Goal: Navigation & Orientation: Find specific page/section

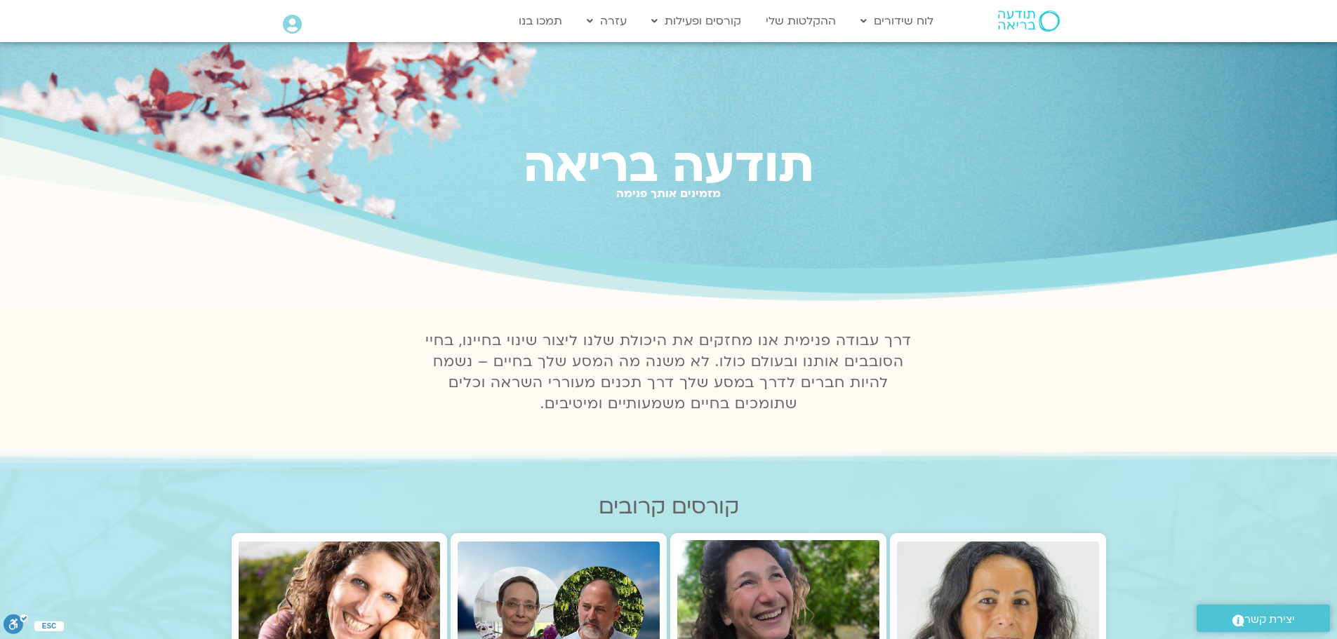
click at [291, 22] on icon at bounding box center [292, 25] width 19 height 20
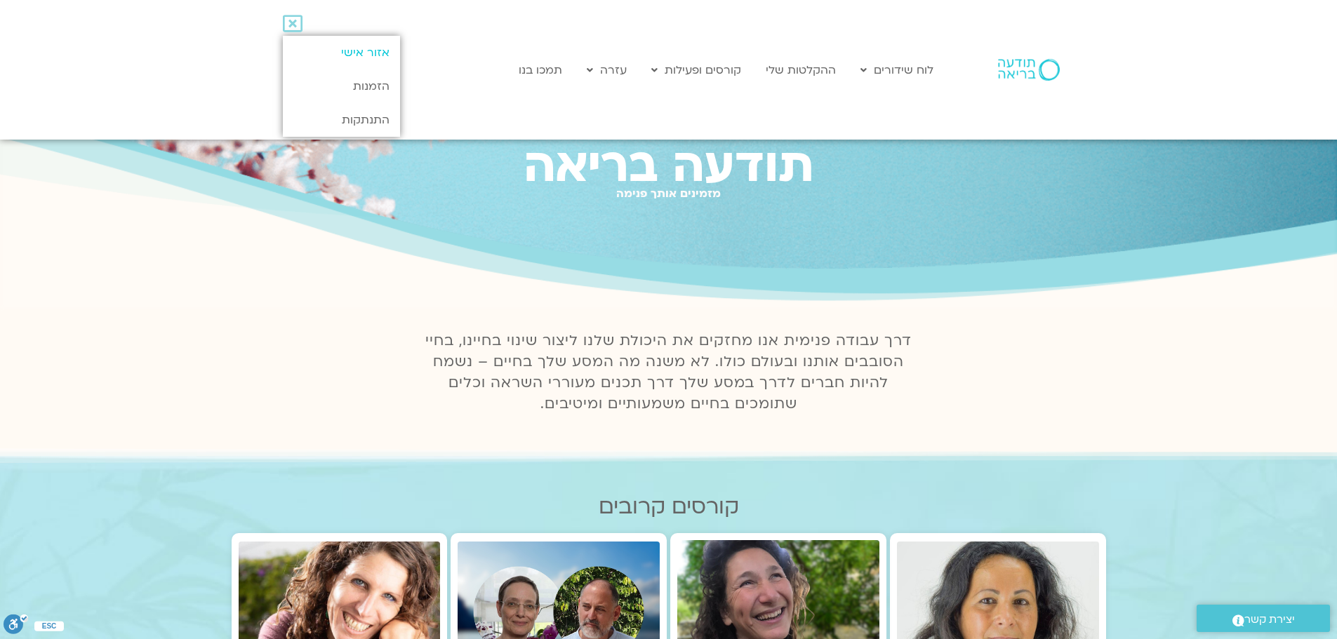
click at [345, 47] on link "אזור אישי" at bounding box center [341, 53] width 117 height 34
